Goal: Understand process/instructions: Learn how to perform a task or action

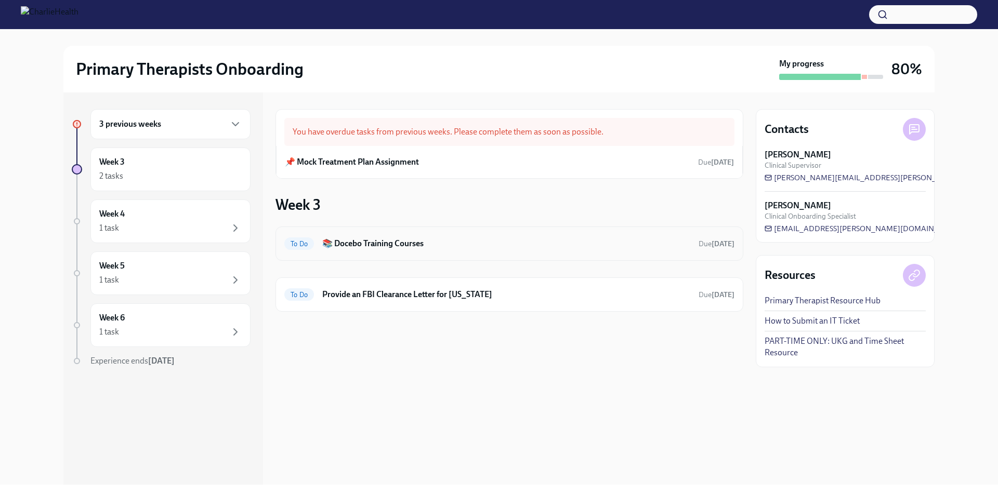
click at [348, 244] on h6 "📚 Docebo Training Courses" at bounding box center [506, 243] width 368 height 11
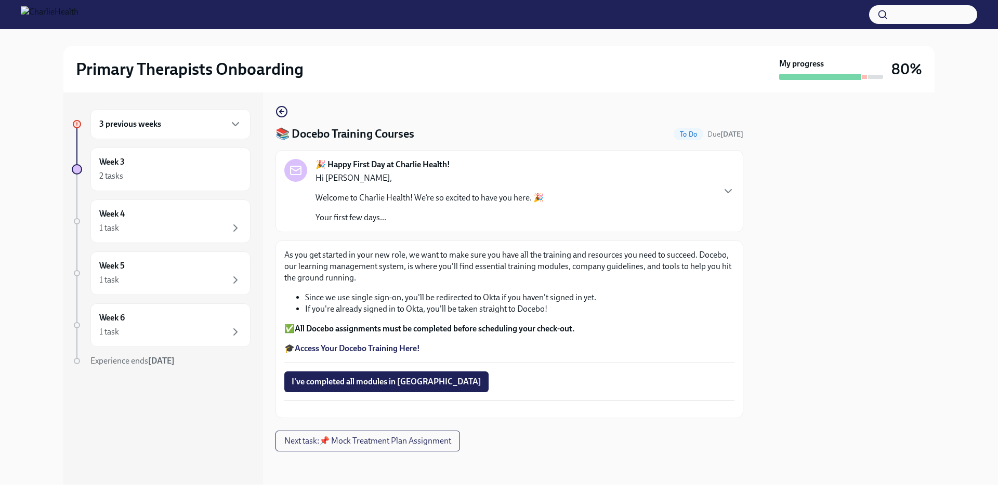
scroll to position [39, 0]
click at [354, 377] on span "I've completed all modules in [GEOGRAPHIC_DATA]" at bounding box center [387, 382] width 190 height 10
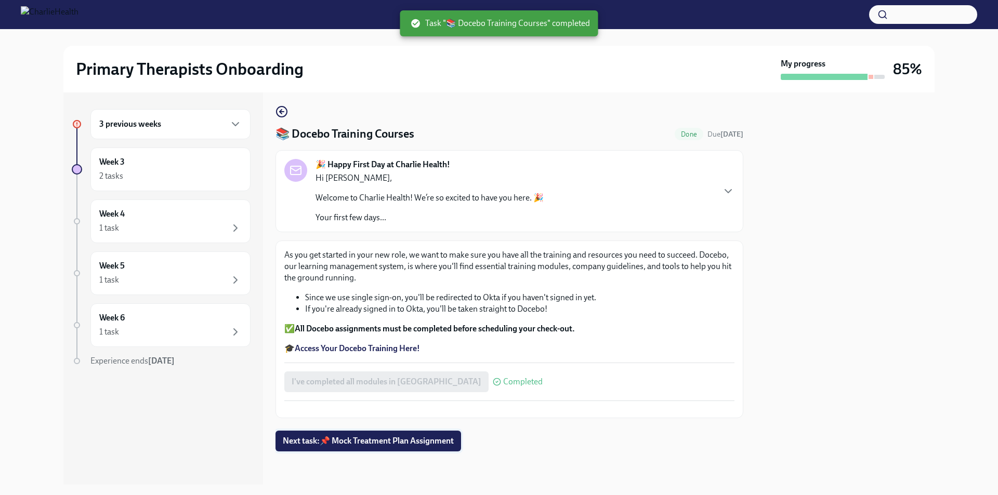
click at [383, 445] on span "Next task : 📌 Mock Treatment Plan Assignment" at bounding box center [368, 441] width 171 height 10
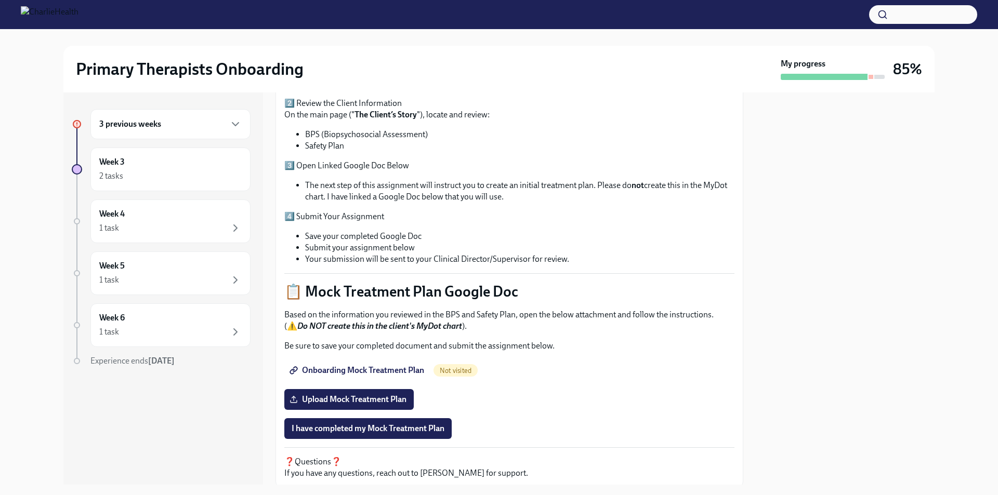
scroll to position [330, 0]
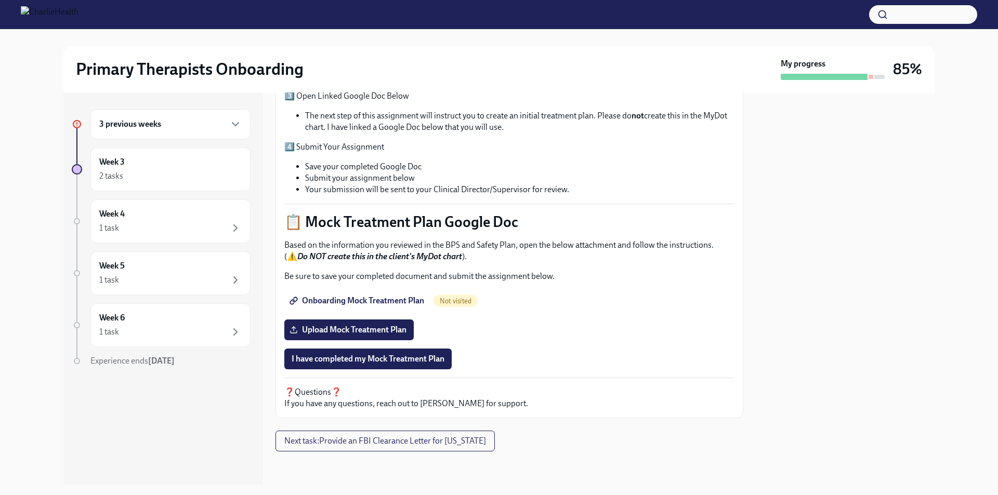
click at [194, 128] on div "3 previous weeks" at bounding box center [170, 124] width 142 height 12
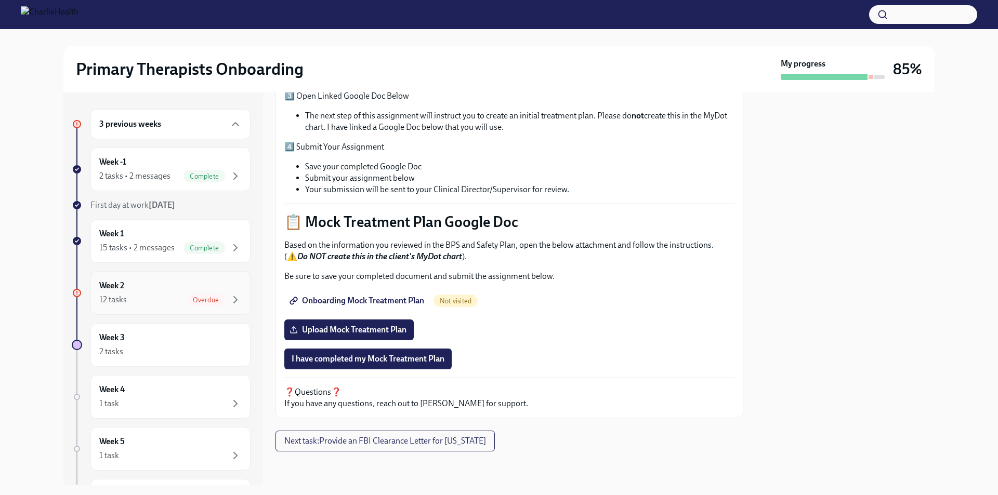
click at [183, 295] on div "Week 2 12 tasks Overdue" at bounding box center [170, 293] width 142 height 26
